Goal: Find specific page/section: Find specific page/section

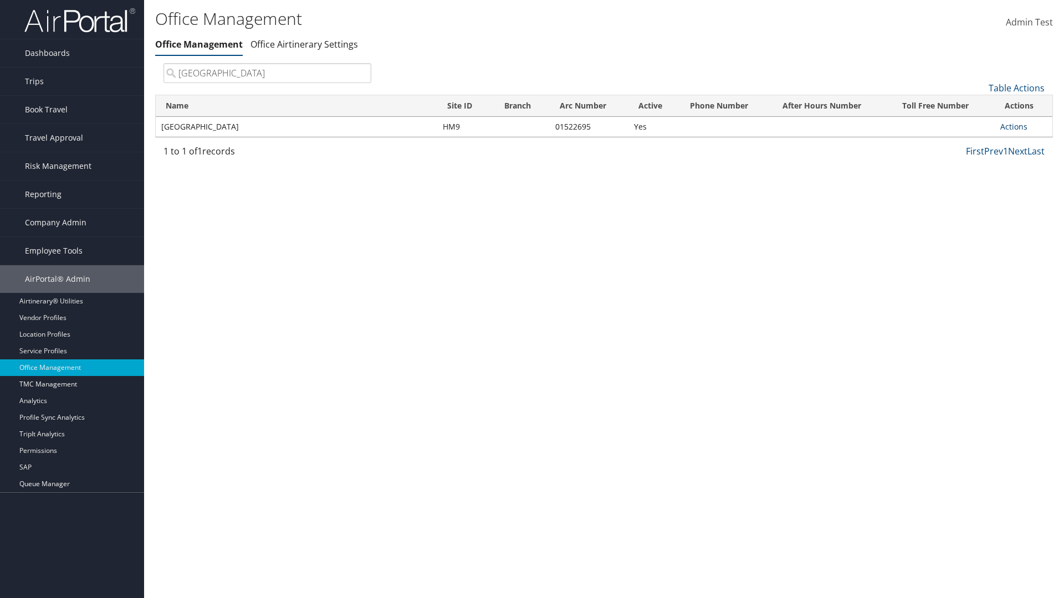
type input "[GEOGRAPHIC_DATA]"
click at [1013, 126] on link "Actions" at bounding box center [1013, 126] width 27 height 11
click at [977, 142] on link "View Travel Agents" at bounding box center [977, 143] width 94 height 19
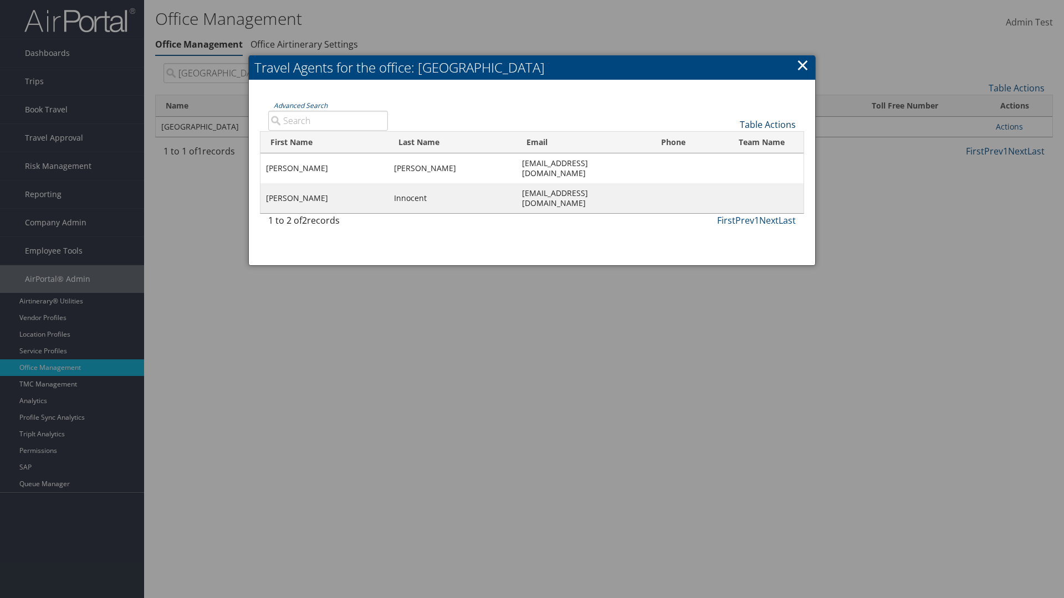
click at [767, 124] on link "Table Actions" at bounding box center [768, 125] width 56 height 12
click at [730, 141] on link "Column Visibility" at bounding box center [731, 141] width 146 height 19
click at [730, 142] on link "First Name" at bounding box center [731, 143] width 146 height 19
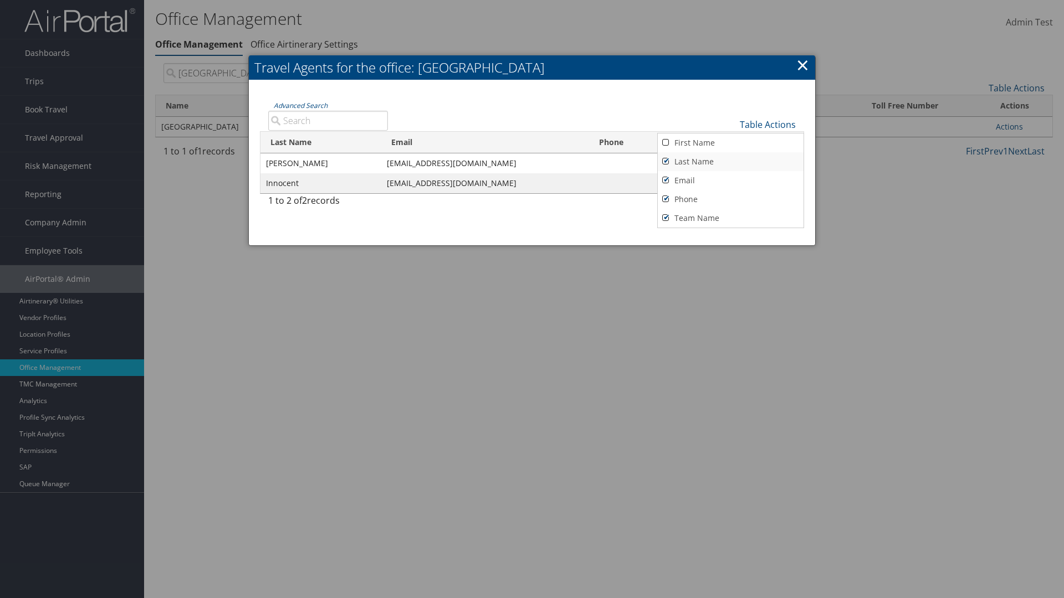
click at [730, 161] on link "Last Name" at bounding box center [731, 161] width 146 height 19
click at [730, 180] on link "Email" at bounding box center [731, 180] width 146 height 19
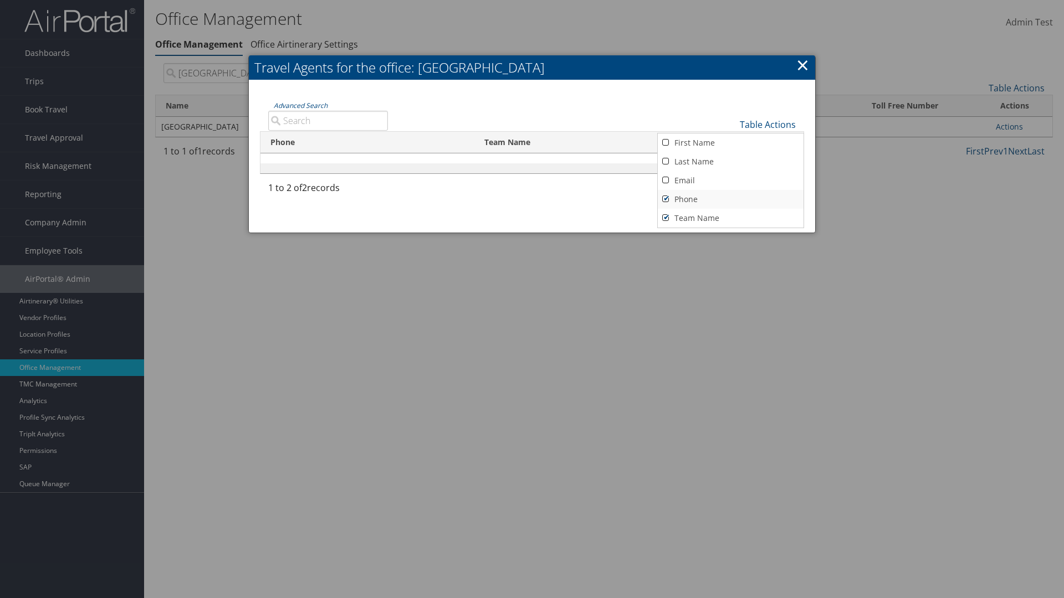
click at [730, 199] on link "Phone" at bounding box center [731, 199] width 146 height 19
click at [730, 218] on link "Team Name" at bounding box center [731, 218] width 146 height 19
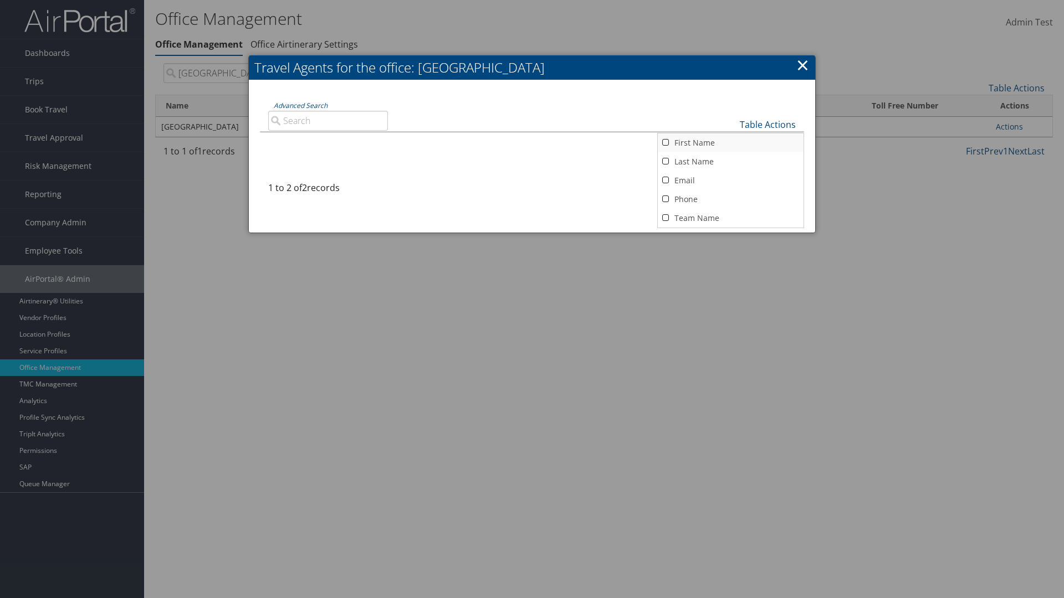
click at [730, 142] on link "First Name" at bounding box center [731, 143] width 146 height 19
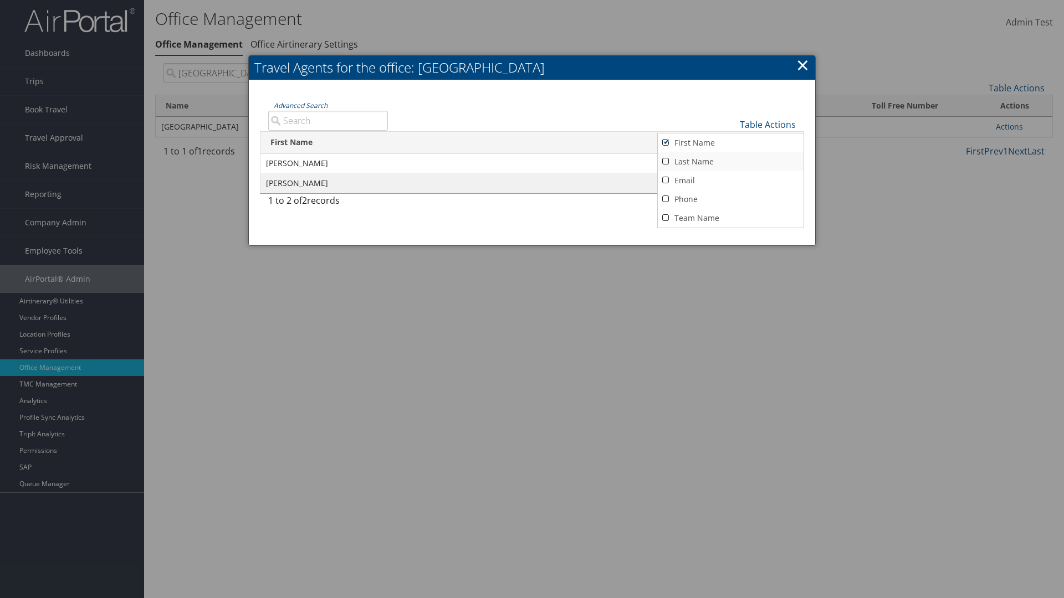
click at [730, 161] on link "Last Name" at bounding box center [731, 161] width 146 height 19
click at [730, 180] on link "Email" at bounding box center [731, 180] width 146 height 19
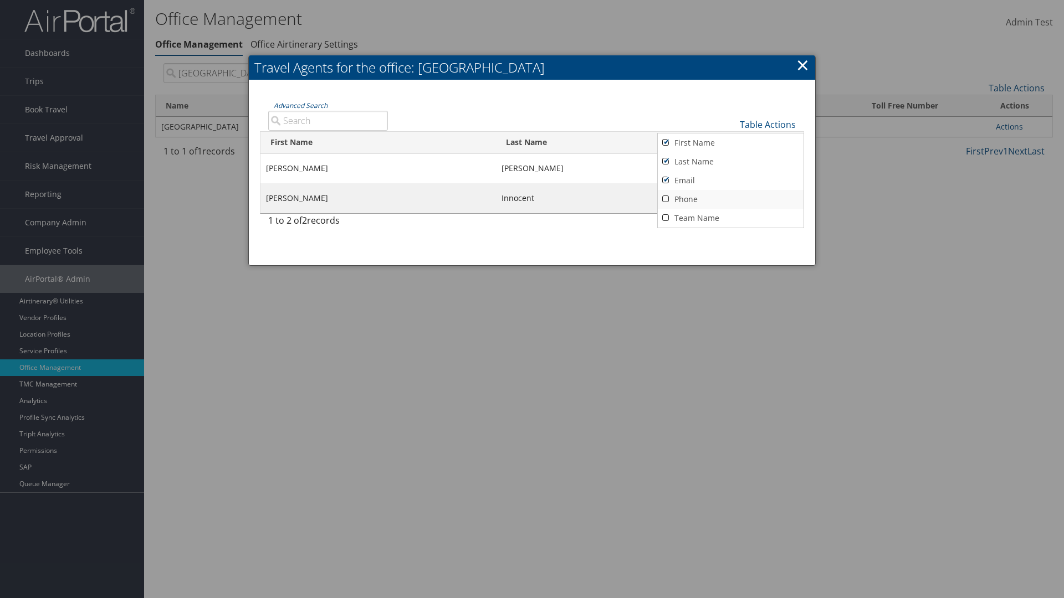
click at [730, 199] on link "Phone" at bounding box center [731, 199] width 146 height 19
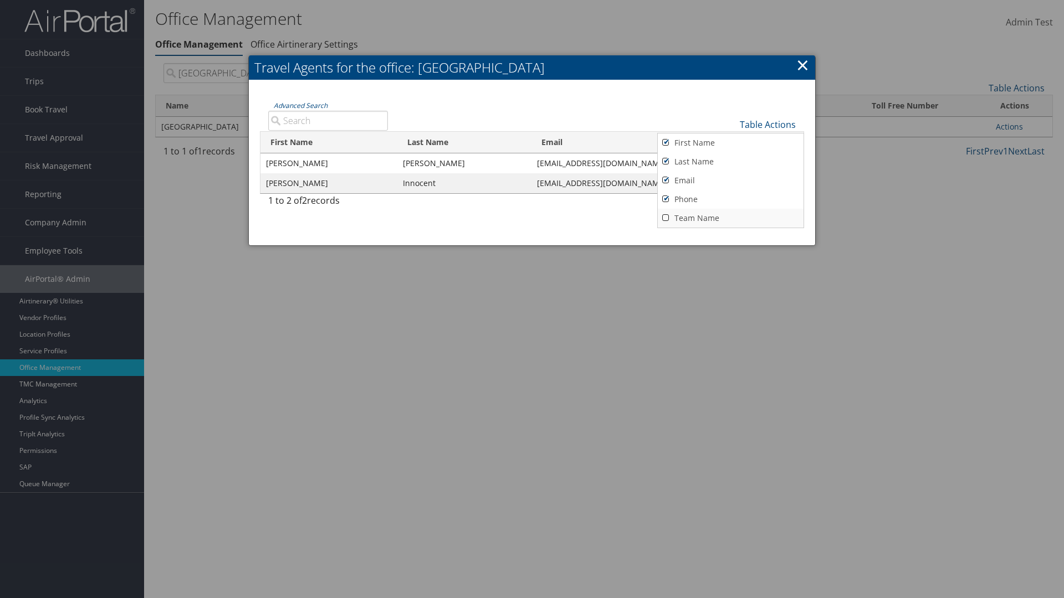
click at [730, 218] on link "Team Name" at bounding box center [731, 218] width 146 height 19
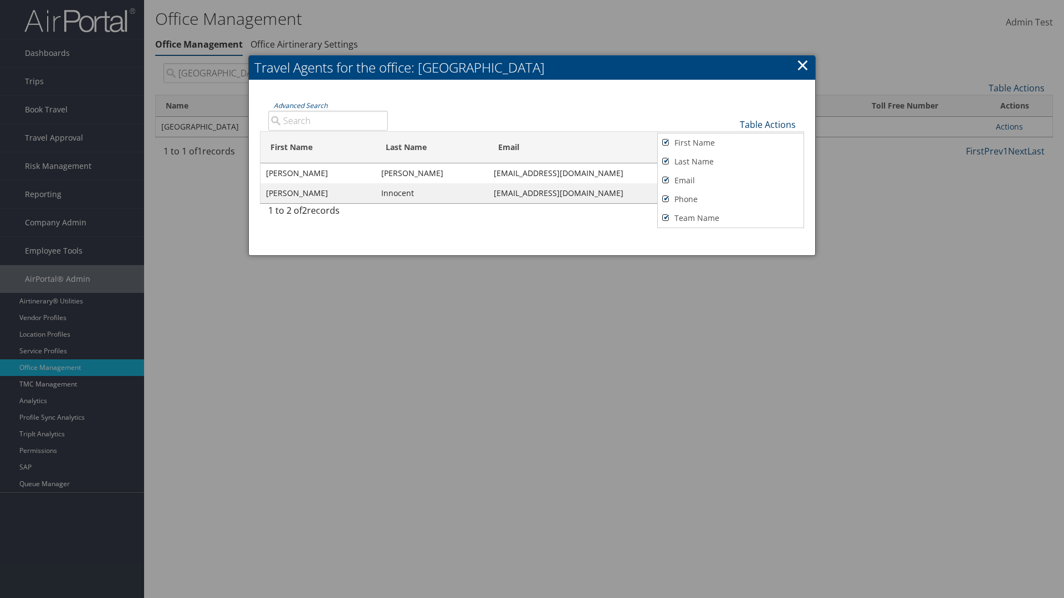
click at [767, 124] on link "Table Actions" at bounding box center [768, 125] width 56 height 12
click at [730, 162] on link "Page Length" at bounding box center [731, 162] width 146 height 19
click at [730, 162] on link "25" at bounding box center [731, 162] width 146 height 19
click at [767, 124] on link "Table Actions" at bounding box center [768, 125] width 56 height 12
click at [730, 160] on link "Page Length" at bounding box center [731, 160] width 146 height 19
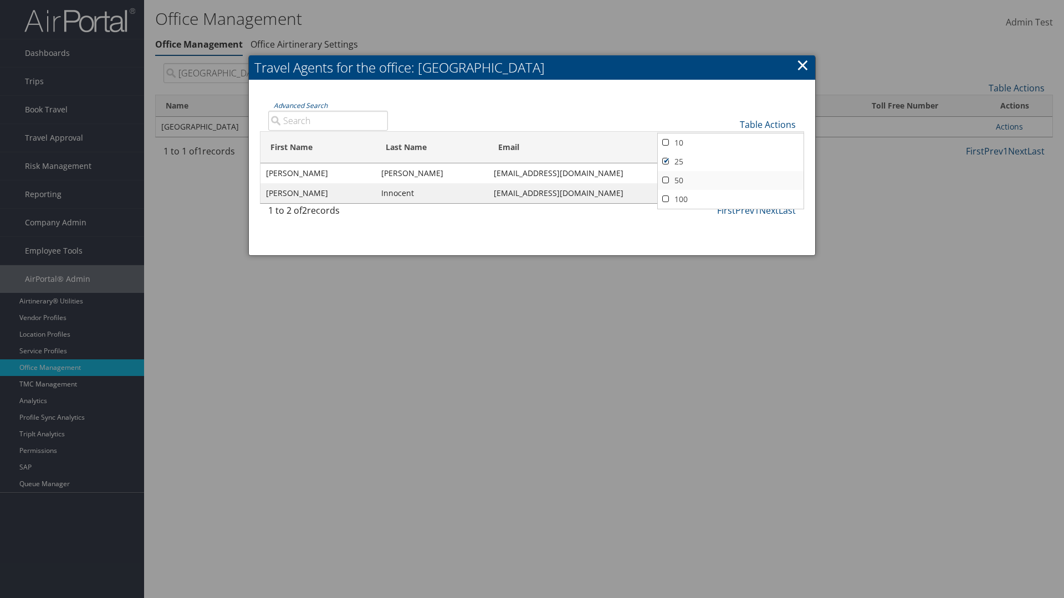
click at [730, 180] on link "50" at bounding box center [731, 180] width 146 height 19
click at [767, 124] on link "Table Actions" at bounding box center [768, 125] width 56 height 12
